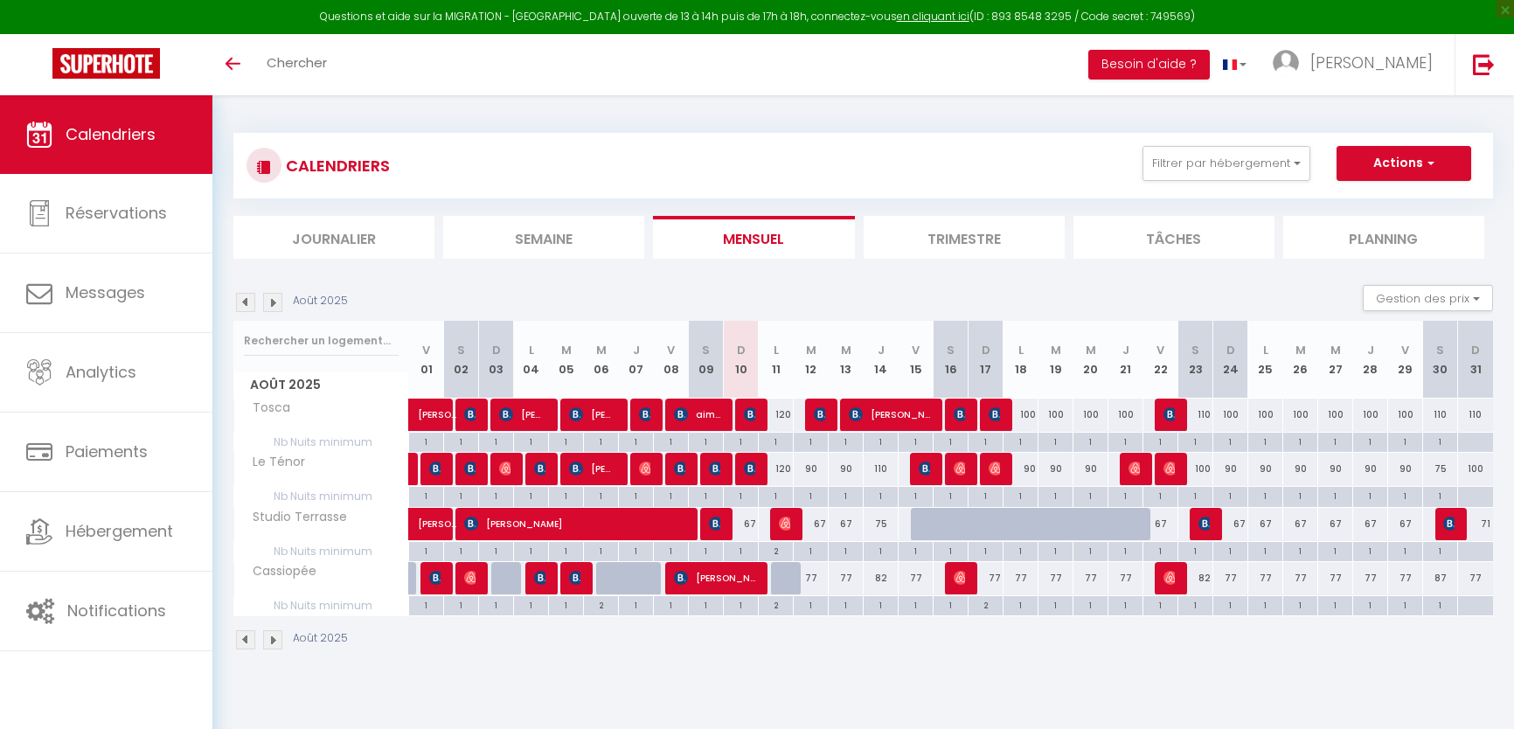
select select
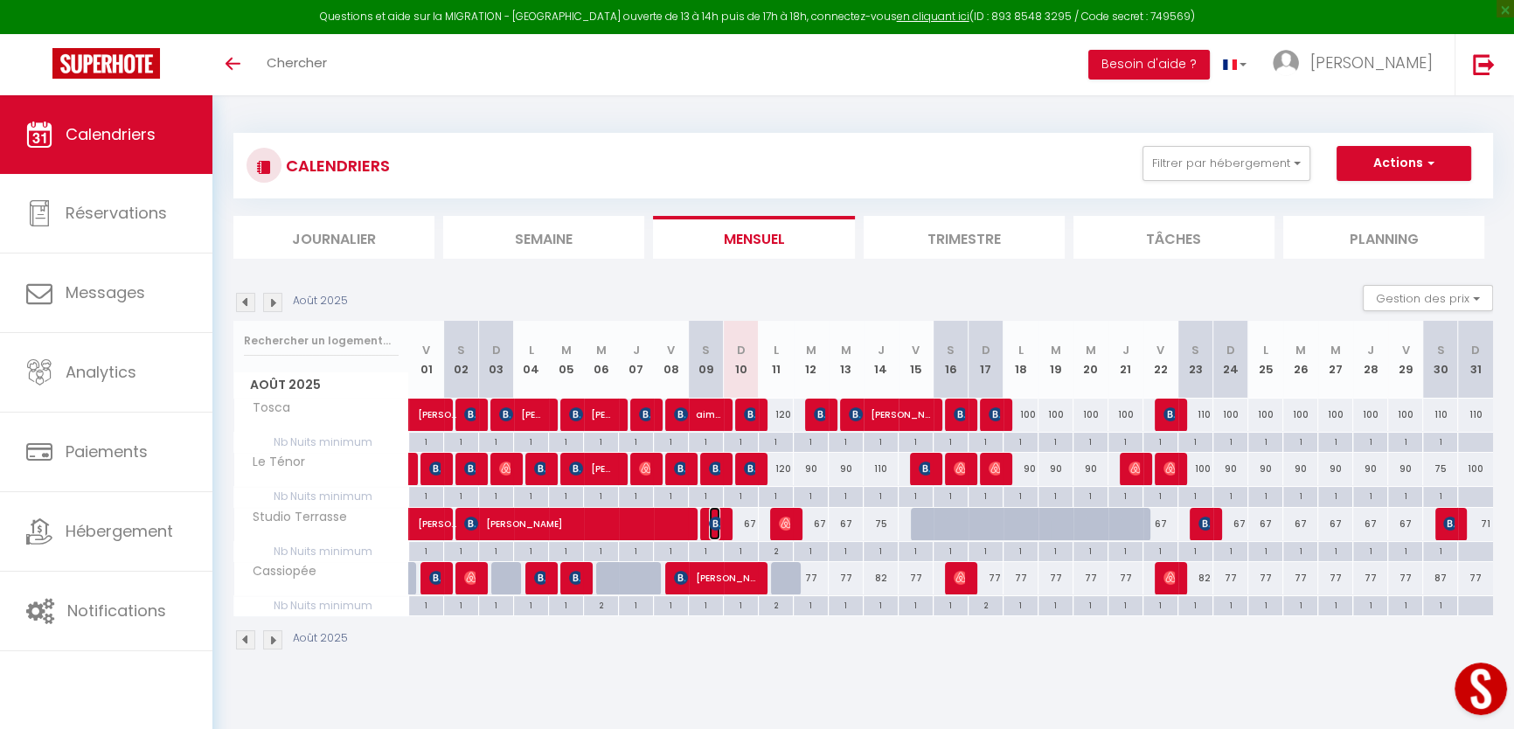
click at [713, 525] on img at bounding box center [716, 524] width 14 height 14
select select "OK"
select select "0"
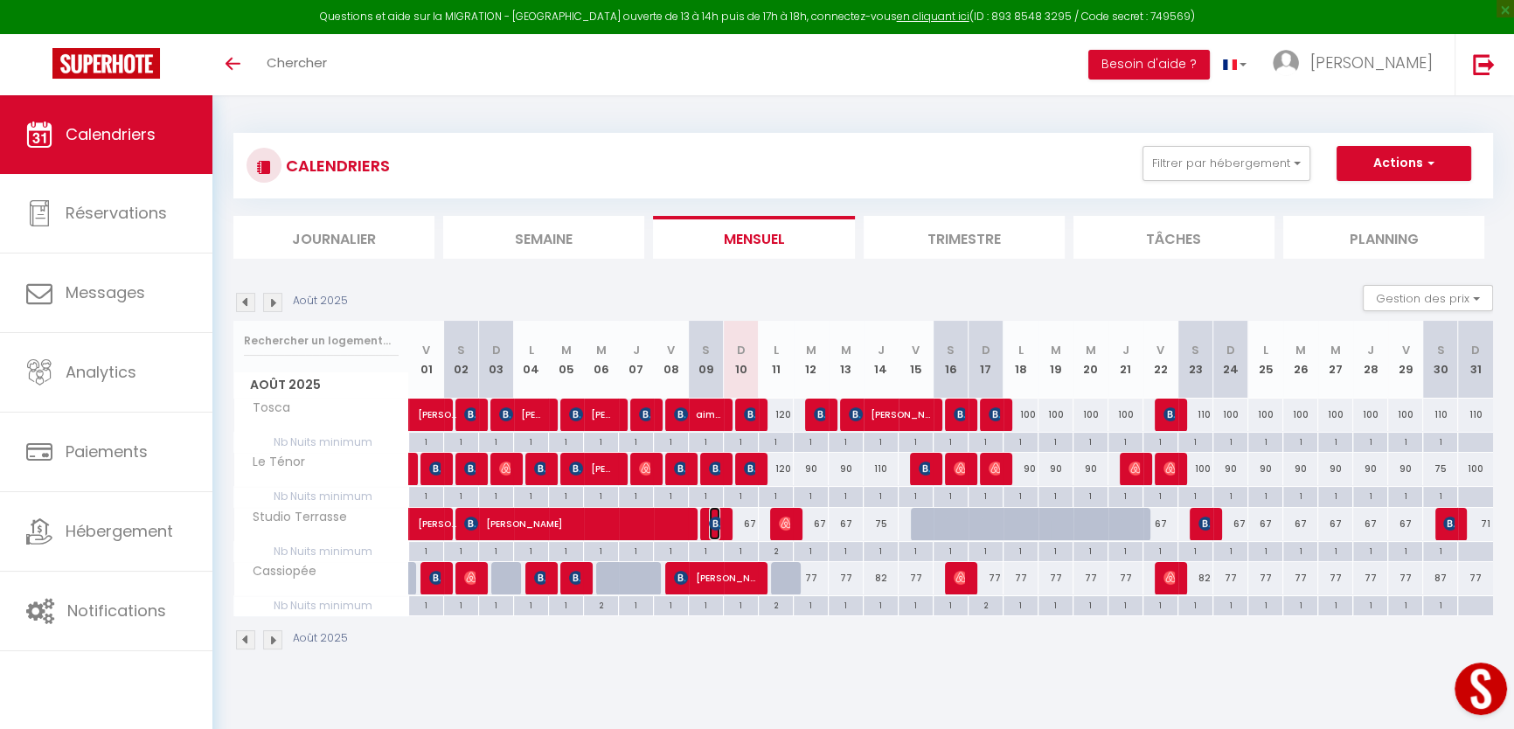
select select "1"
select select
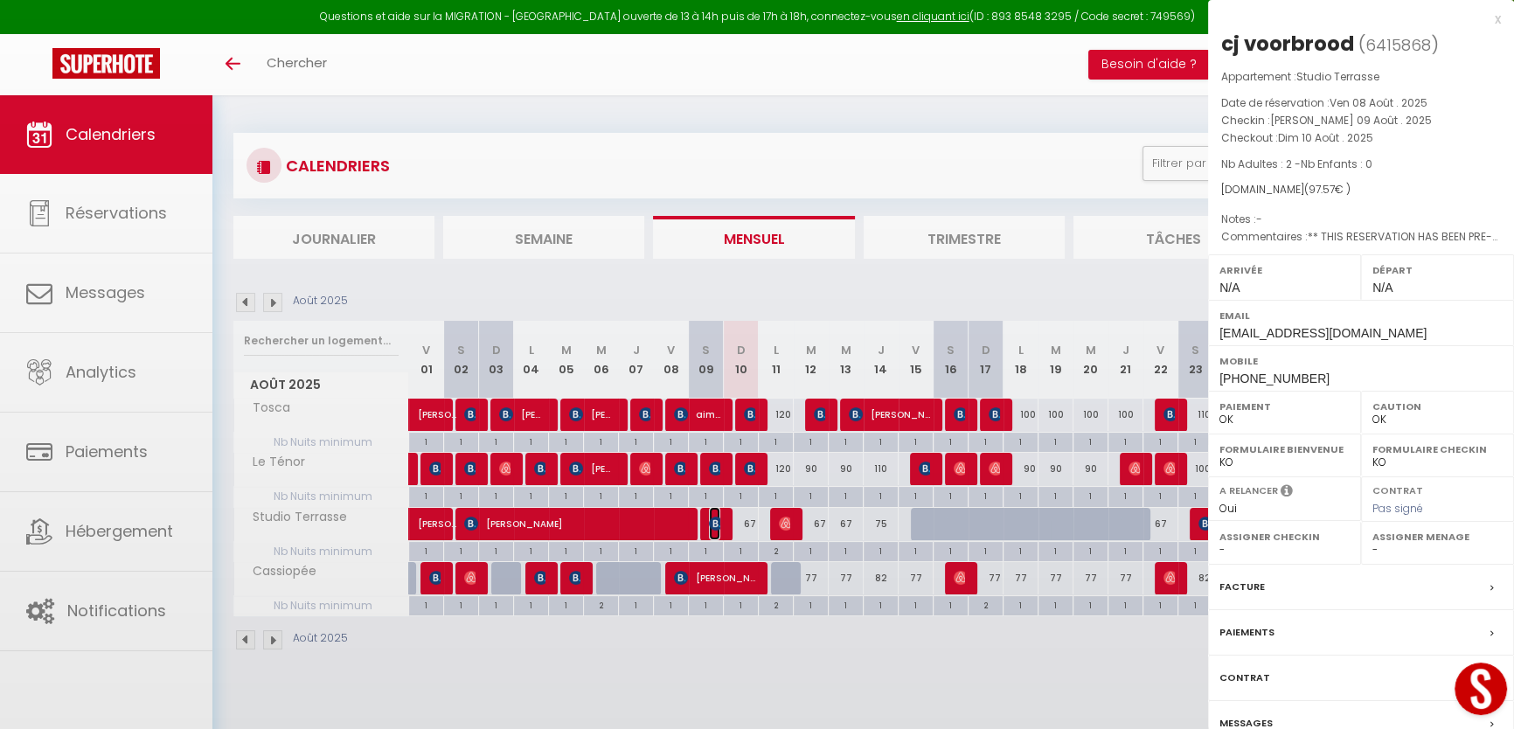
select select "1262"
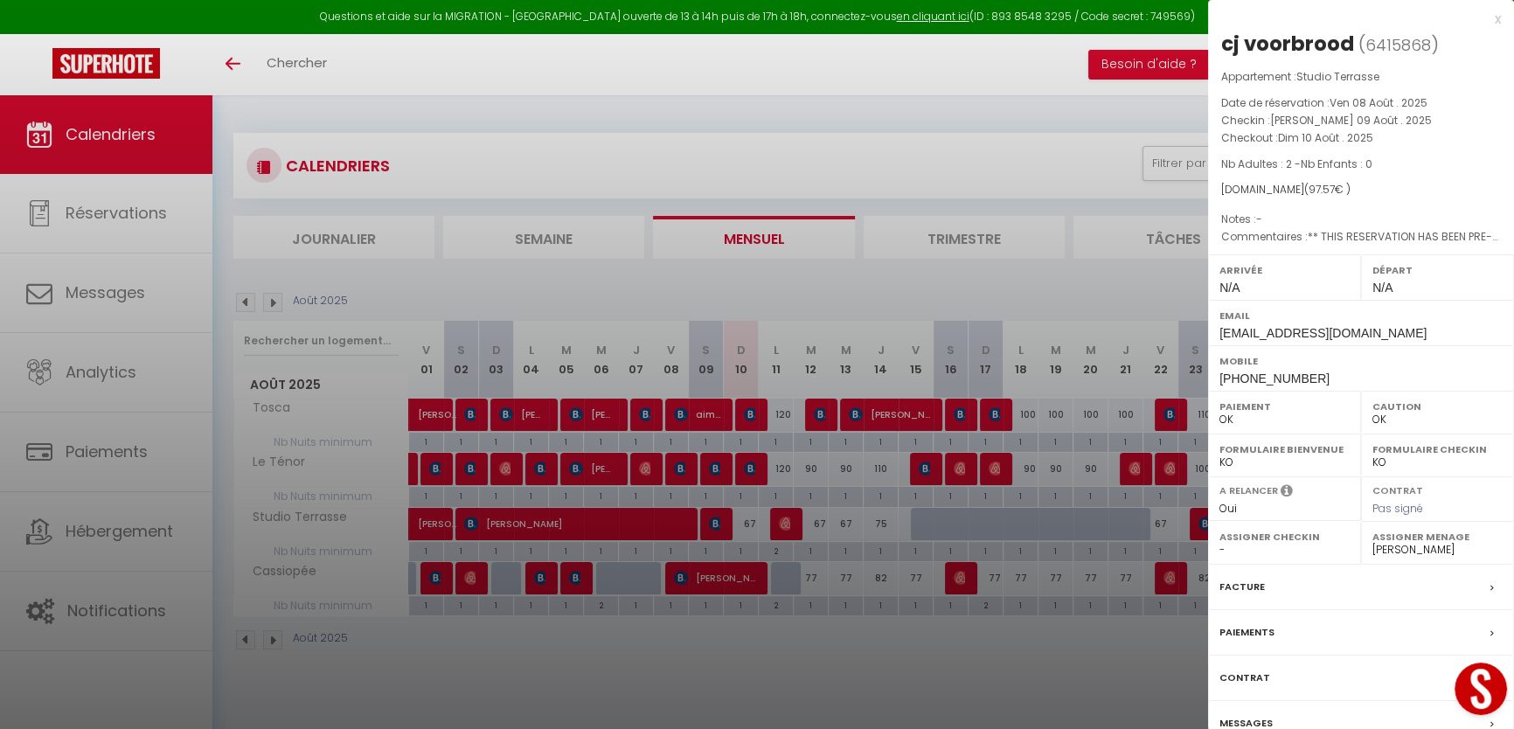
click at [714, 470] on div at bounding box center [757, 364] width 1514 height 729
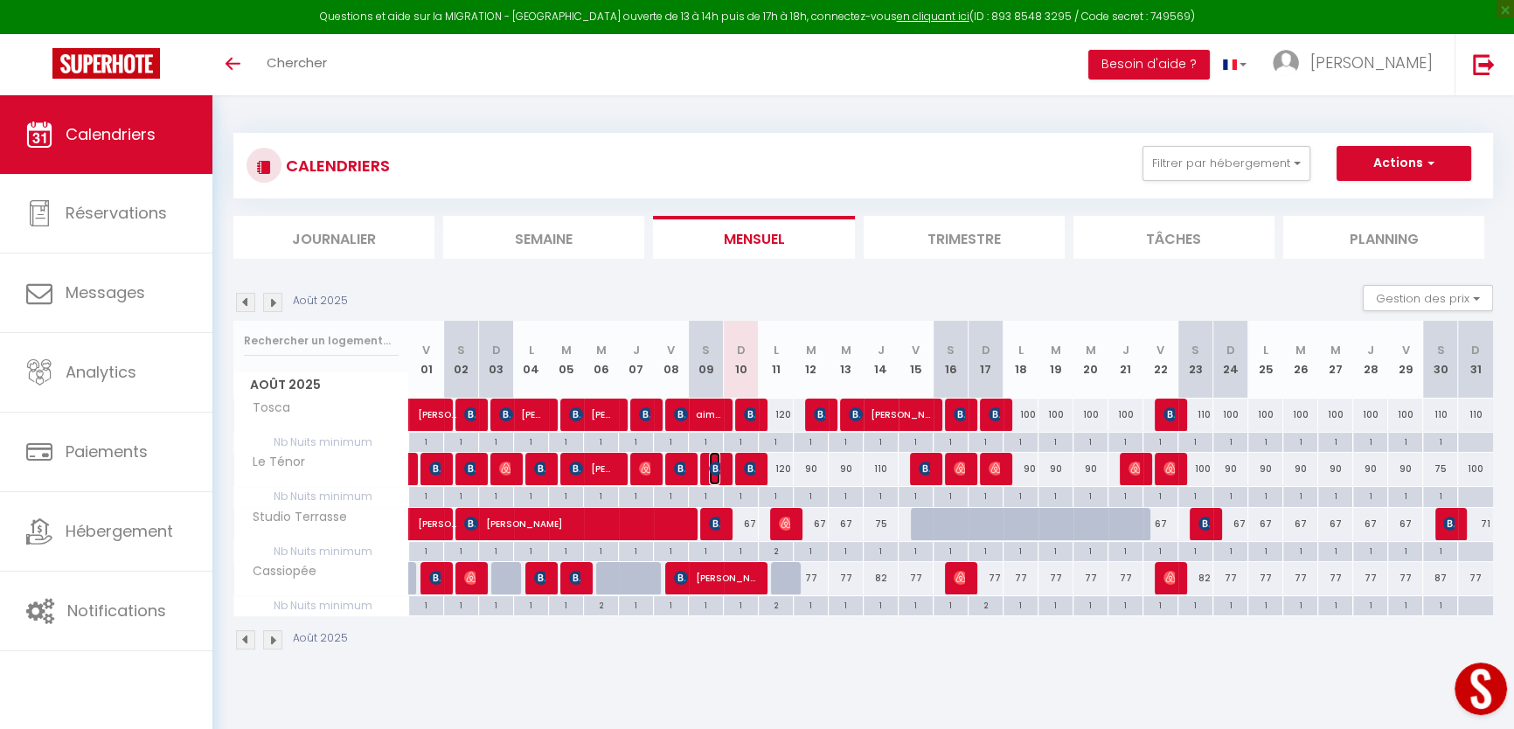
click at [714, 470] on img at bounding box center [716, 469] width 14 height 14
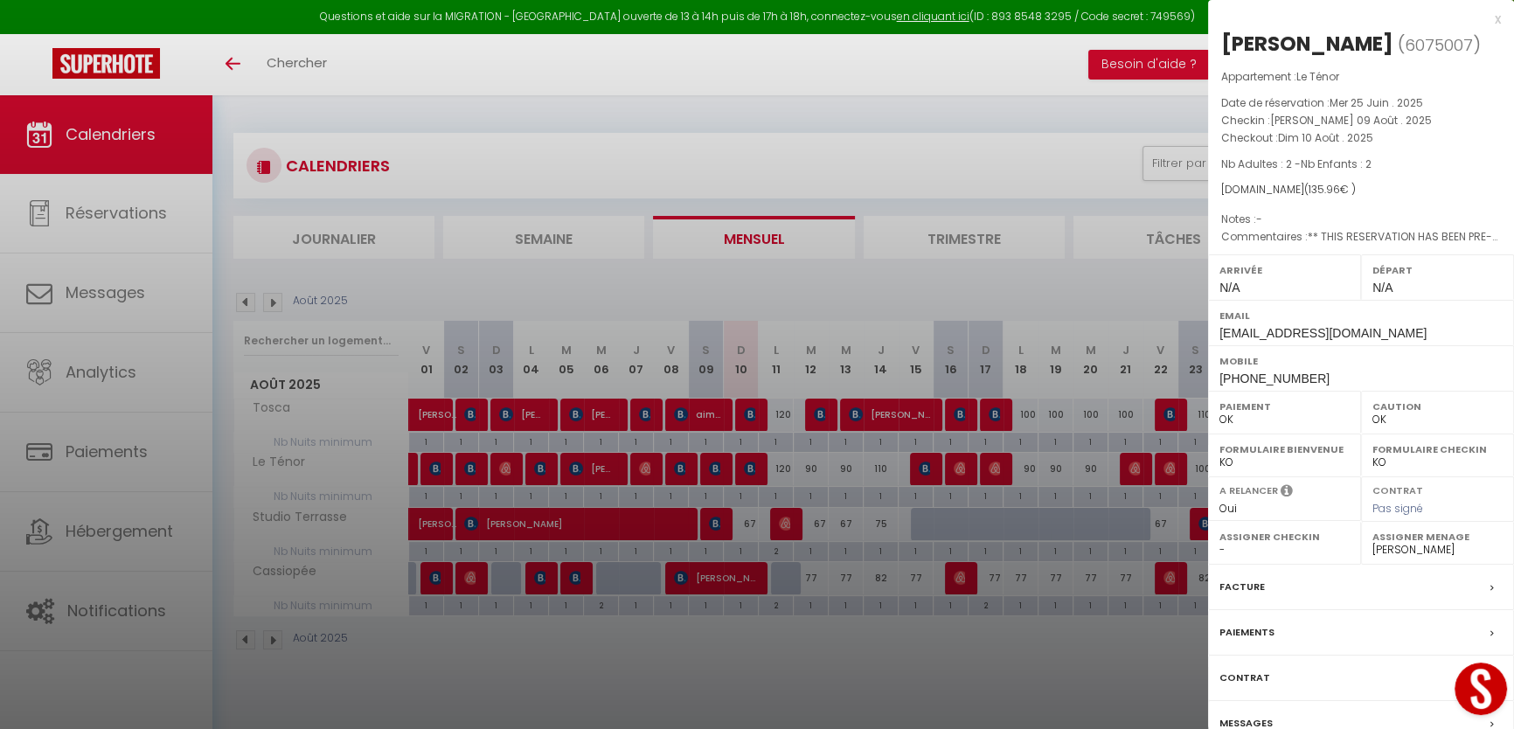
click at [714, 405] on div at bounding box center [757, 364] width 1514 height 729
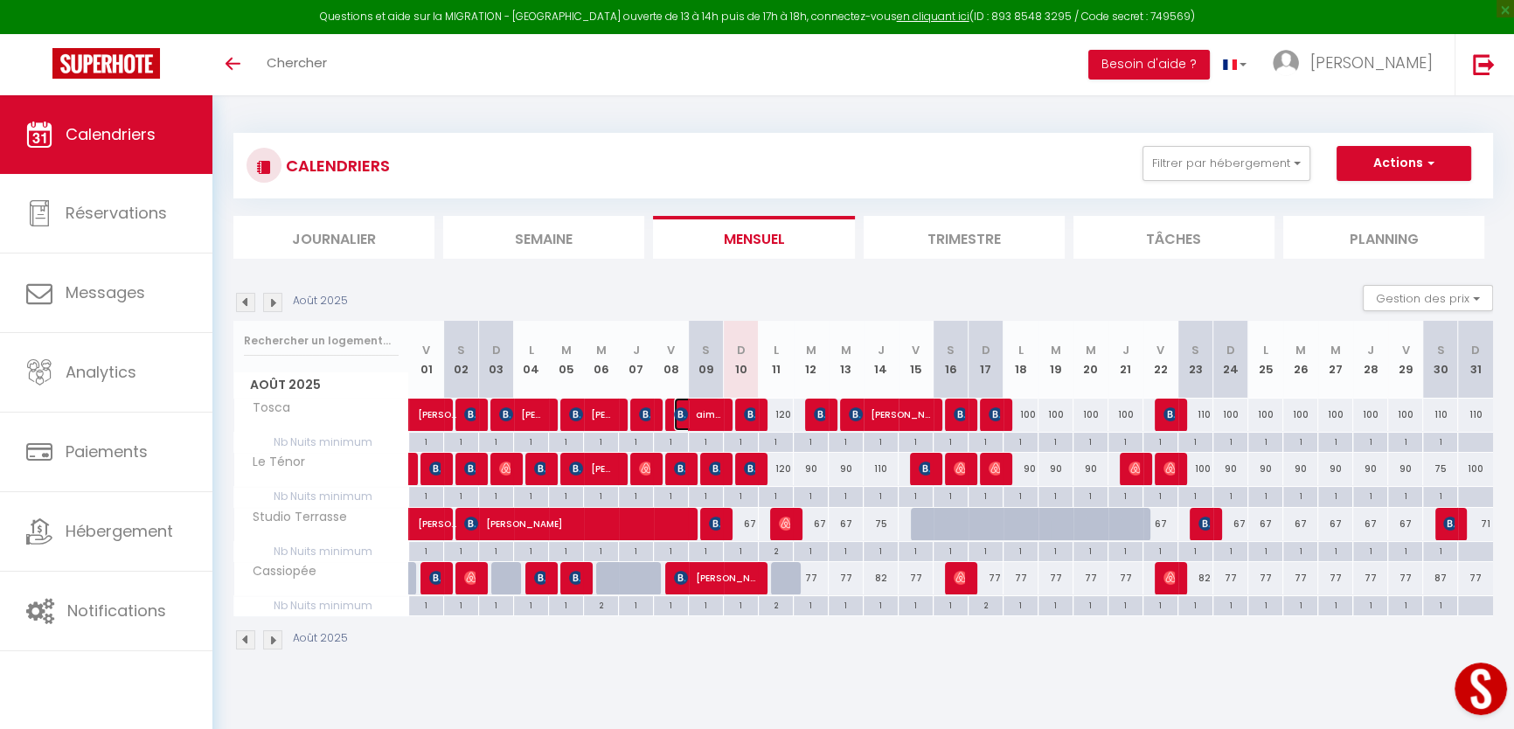
click at [714, 405] on span "aimee noungouna" at bounding box center [697, 414] width 46 height 33
